Goal: Task Accomplishment & Management: Use online tool/utility

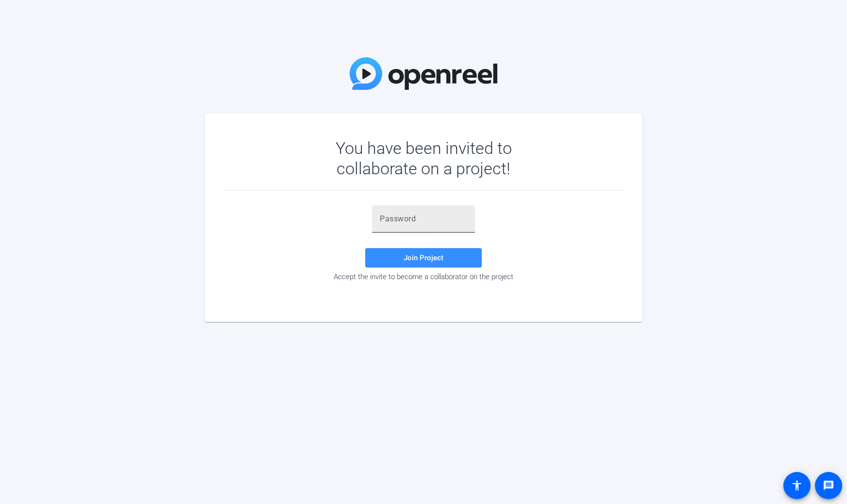
click at [406, 218] on input "text" at bounding box center [423, 219] width 87 height 12
paste input "c}SmHx"
type input "c}SmHx"
click at [424, 257] on span "Join Project" at bounding box center [423, 257] width 40 height 9
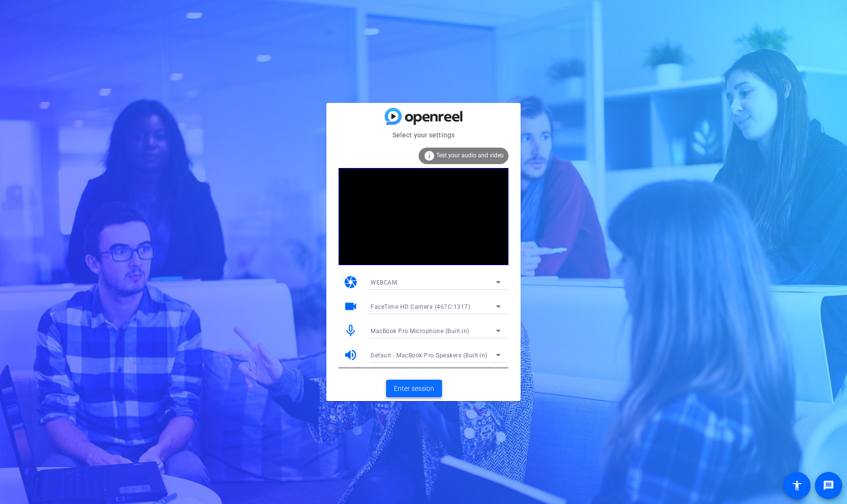
click at [420, 387] on span "Enter session" at bounding box center [414, 389] width 40 height 10
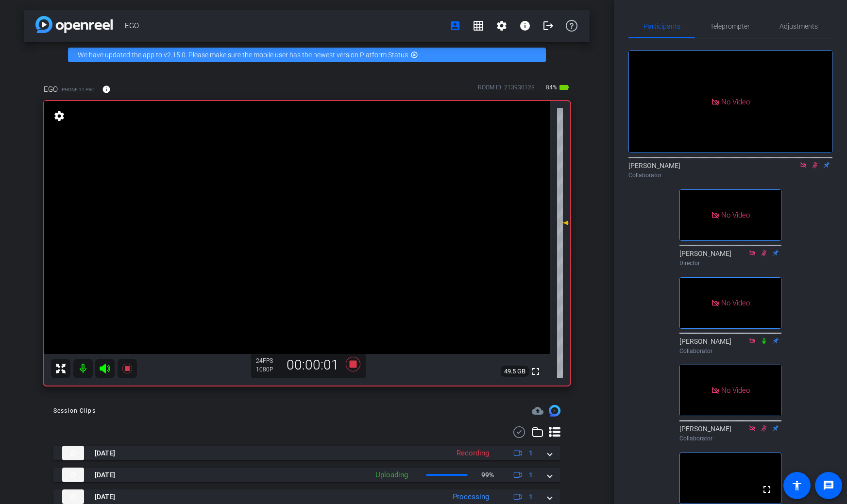
click at [815, 168] on icon at bounding box center [815, 165] width 8 height 7
click at [815, 168] on icon at bounding box center [815, 165] width 4 height 6
click at [815, 168] on icon at bounding box center [815, 165] width 8 height 7
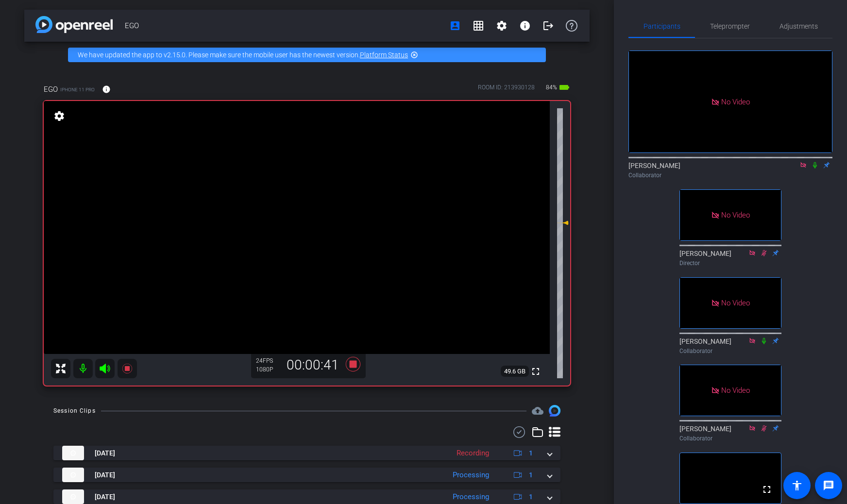
click at [815, 168] on icon at bounding box center [815, 165] width 8 height 7
click at [815, 168] on icon at bounding box center [814, 165] width 5 height 6
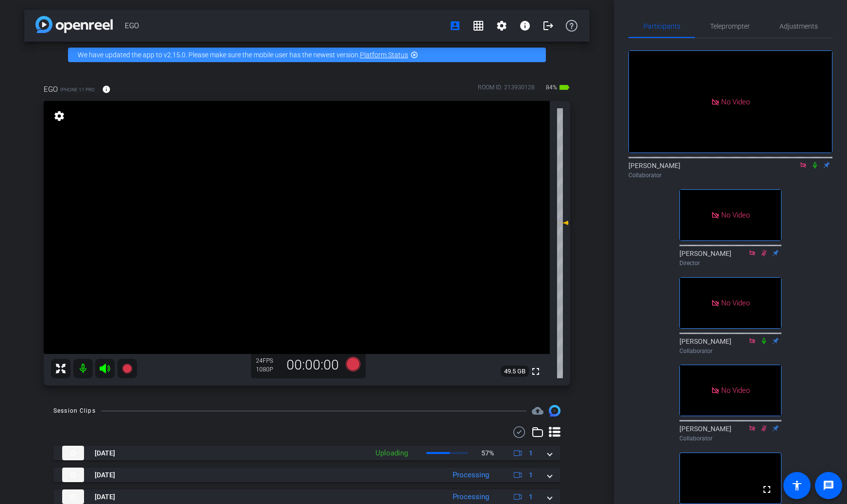
click at [815, 168] on icon at bounding box center [815, 165] width 4 height 6
click at [815, 168] on icon at bounding box center [814, 165] width 5 height 6
click at [815, 168] on icon at bounding box center [815, 165] width 4 height 6
click at [814, 183] on div "[PERSON_NAME] Collaborator" at bounding box center [730, 168] width 204 height 30
click at [546, 26] on mat-icon "logout" at bounding box center [548, 26] width 12 height 12
